Goal: Task Accomplishment & Management: Manage account settings

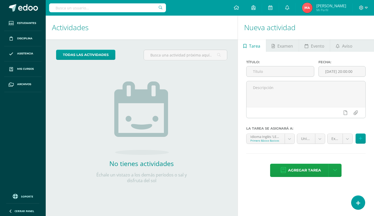
click at [158, 170] on div "No tienes actividades Échale un vistazo a los demás períodos o sal y disfruta d…" at bounding box center [142, 171] width 104 height 24
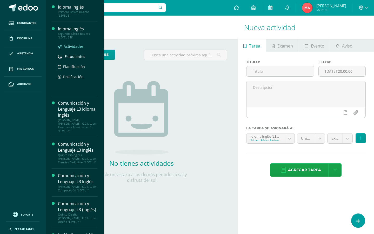
click at [72, 45] on span "Actividades" at bounding box center [74, 46] width 20 height 5
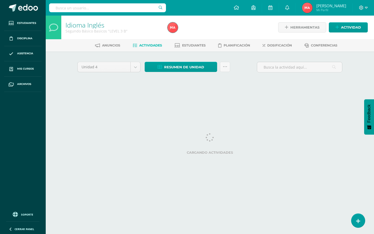
click at [233, 60] on div "Unidad 4 Unidad 1 Unidad 2 Unidad 3 Unidad 4 Resumen de unidad Descargar como H…" at bounding box center [210, 73] width 286 height 45
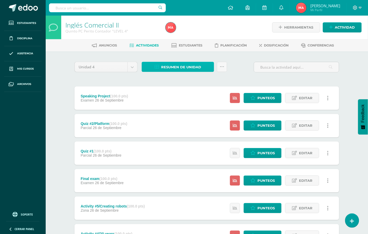
drag, startPoint x: 172, startPoint y: 65, endPoint x: 178, endPoint y: 69, distance: 7.3
drag, startPoint x: 165, startPoint y: 67, endPoint x: 167, endPoint y: 82, distance: 15.2
click at [165, 67] on span "Resumen de unidad" at bounding box center [181, 67] width 40 height 10
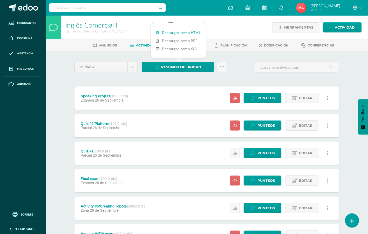
click at [178, 30] on link "Descargar como HTML" at bounding box center [178, 33] width 55 height 8
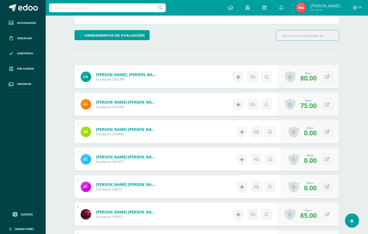
scroll to position [218, 0]
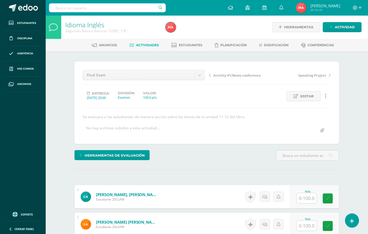
click at [310, 97] on span "Editar" at bounding box center [308, 96] width 14 height 10
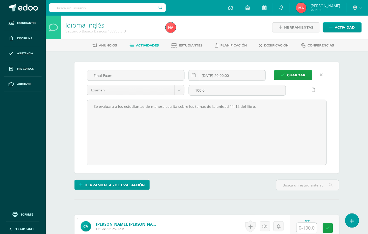
click at [322, 75] on icon at bounding box center [321, 75] width 3 height 4
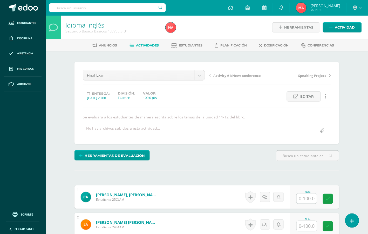
scroll to position [97, 0]
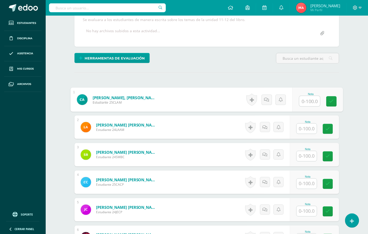
click at [307, 102] on input "text" at bounding box center [310, 101] width 21 height 10
type input "74"
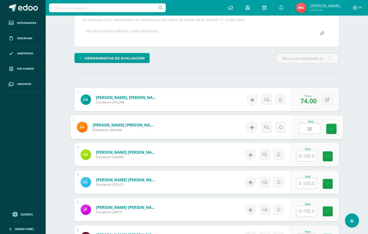
type input "35"
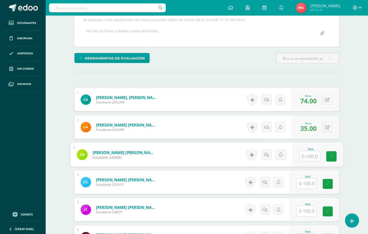
click at [314, 151] on input "text" at bounding box center [310, 156] width 21 height 10
type input "9.5"
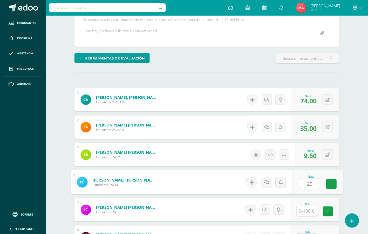
type input "25"
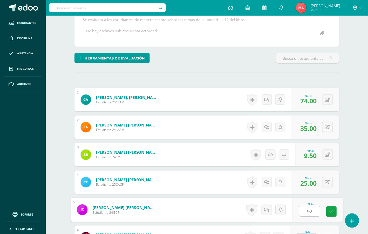
type input "92"
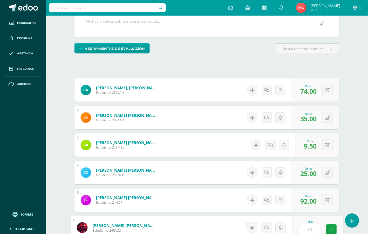
type input "70"
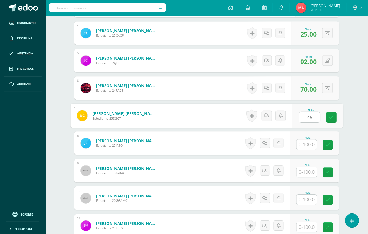
type input "46"
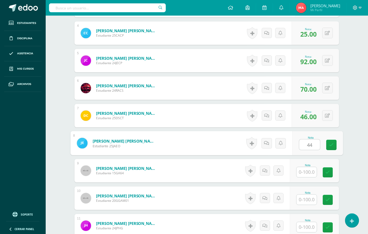
type input "44"
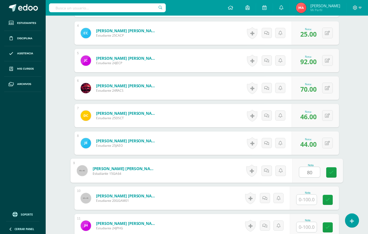
type input "80"
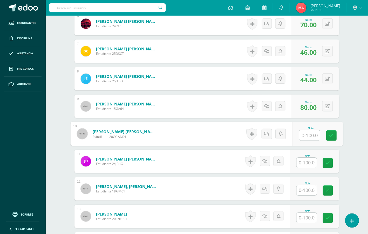
scroll to position [312, 0]
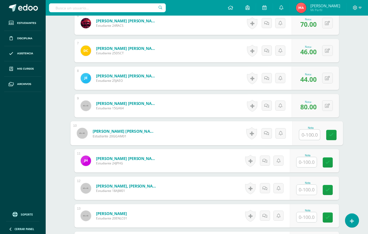
click at [310, 136] on input "text" at bounding box center [310, 135] width 21 height 10
type input "38"
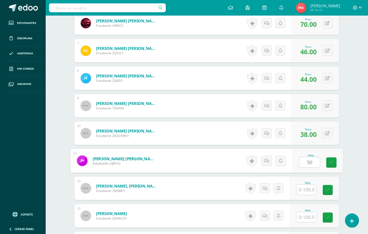
type input "50"
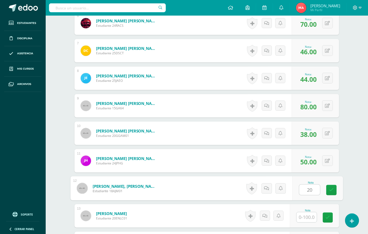
type input "20"
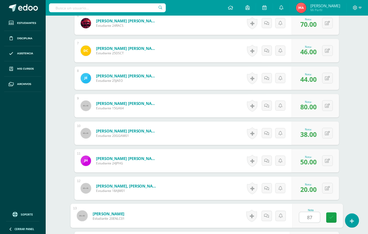
type input "87"
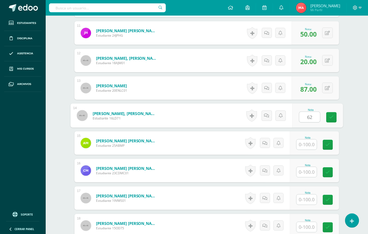
type input "62"
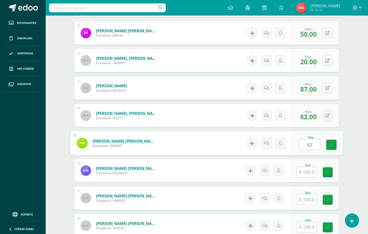
type input "6"
type input "90"
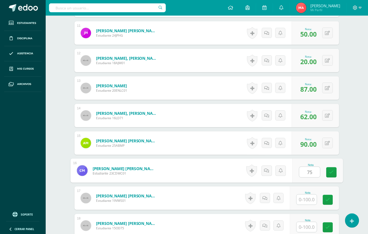
type input "75"
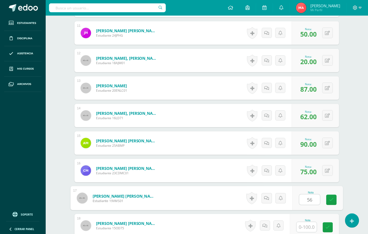
type input "56"
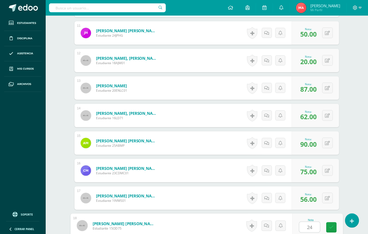
type input "24"
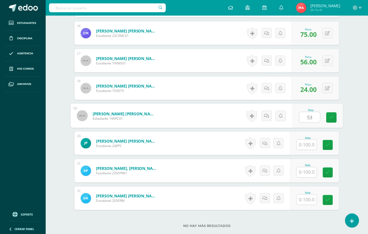
type input "53"
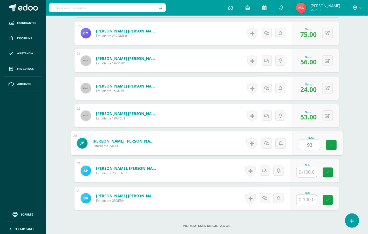
type input "93"
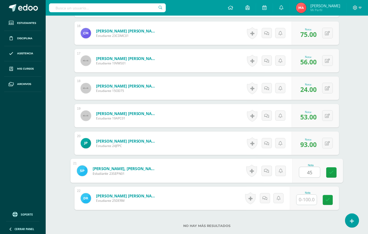
type input "45"
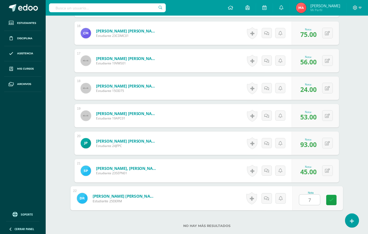
type input "75"
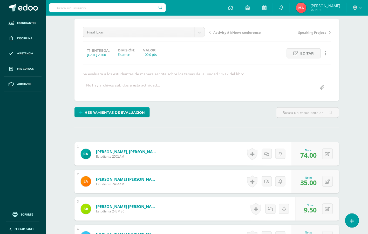
scroll to position [0, 0]
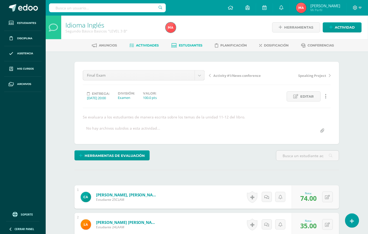
click at [178, 48] on link "Estudiantes" at bounding box center [187, 45] width 31 height 8
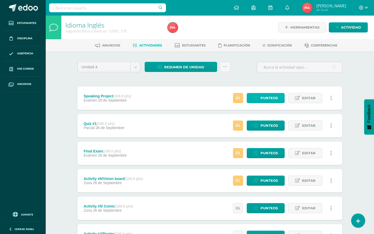
click at [256, 97] on link "Punteos" at bounding box center [266, 98] width 38 height 10
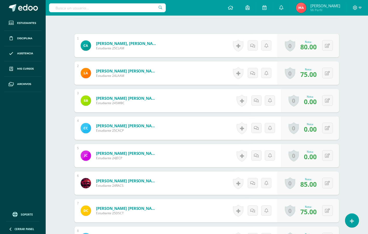
scroll to position [163, 0]
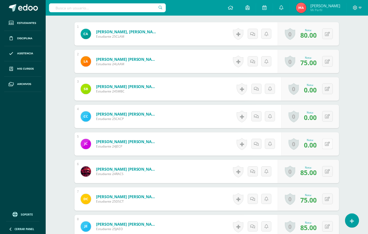
click at [329, 144] on icon at bounding box center [327, 144] width 5 height 4
type input "90"
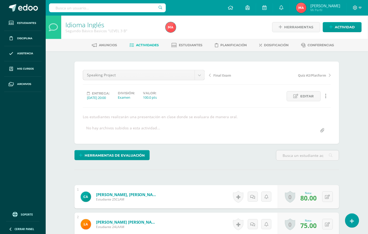
scroll to position [0, 0]
click at [187, 43] on span "Estudiantes" at bounding box center [191, 45] width 24 height 4
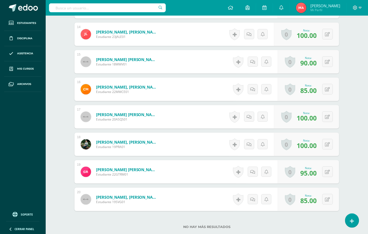
scroll to position [557, 0]
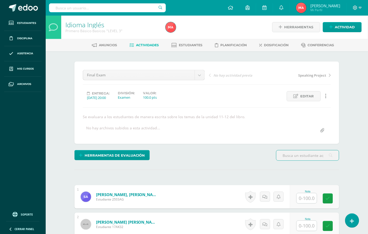
scroll to position [65, 0]
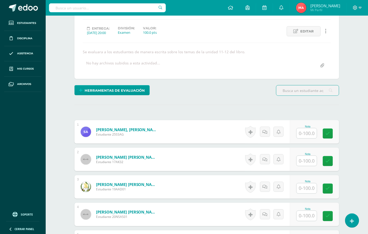
click at [306, 130] on input "text" at bounding box center [307, 133] width 20 height 10
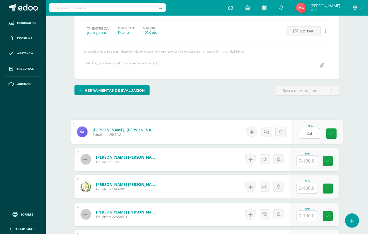
type input "44"
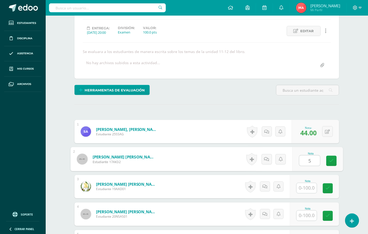
scroll to position [66, 0]
type input "58"
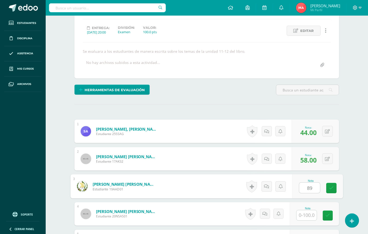
type input "89"
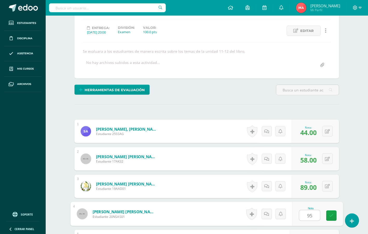
type input "95"
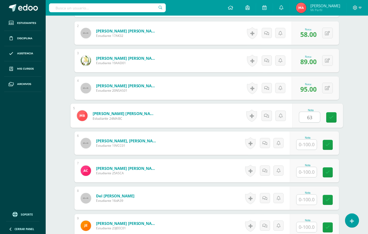
type input "63"
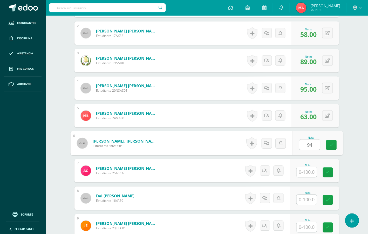
type input "94"
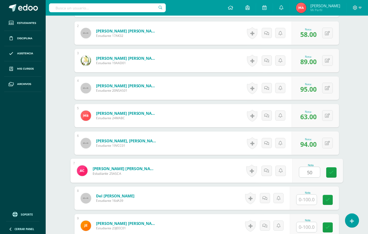
type input "50"
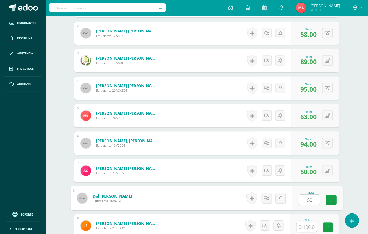
type input "50"
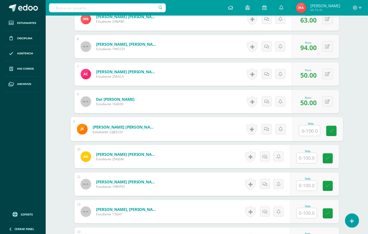
scroll to position [289, 0]
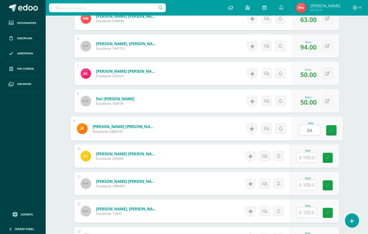
type input "84"
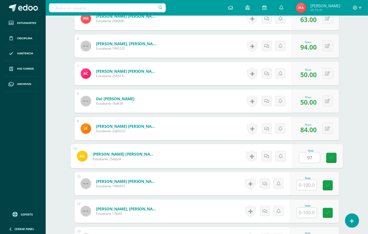
type input "97"
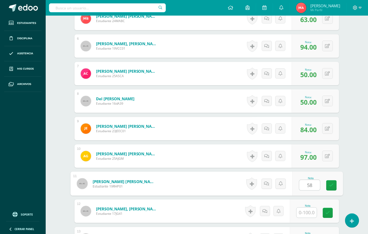
type input "58"
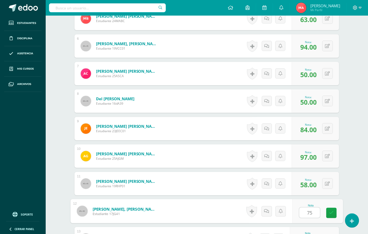
type input "75"
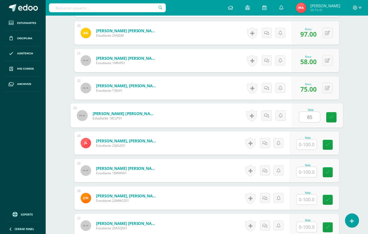
type input "85"
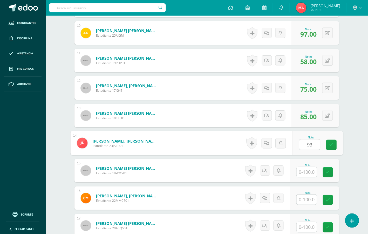
type input "93"
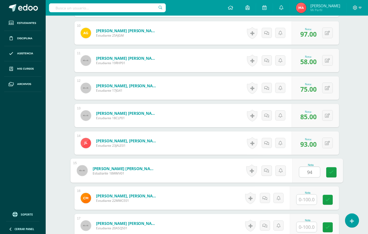
type input "94"
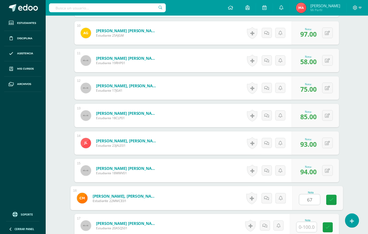
type input "67"
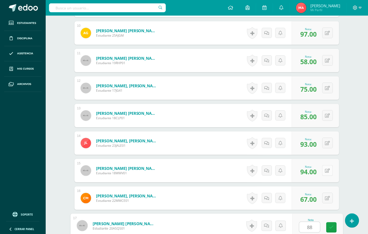
type input "88"
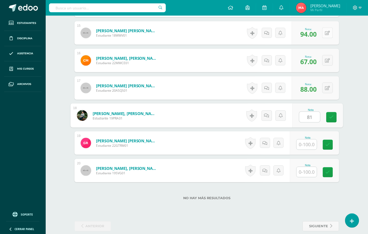
type input "81"
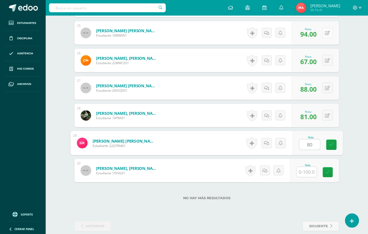
type input "80"
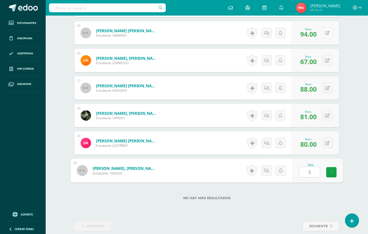
type input "56"
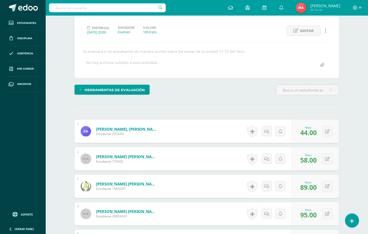
scroll to position [0, 0]
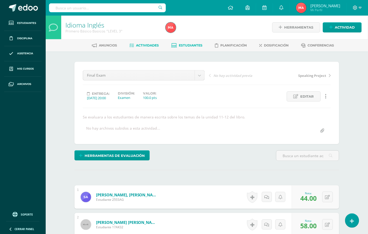
click at [191, 44] on span "Estudiantes" at bounding box center [191, 45] width 24 height 4
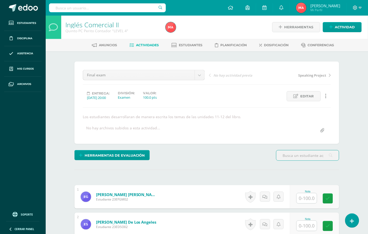
scroll to position [62, 0]
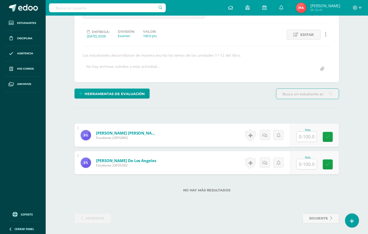
click at [308, 165] on input "text" at bounding box center [307, 164] width 20 height 10
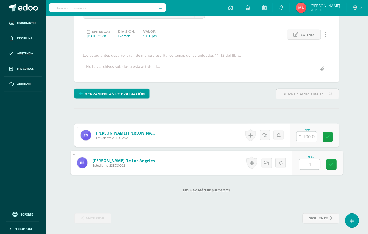
type input "41"
click at [308, 134] on input "text" at bounding box center [307, 137] width 20 height 10
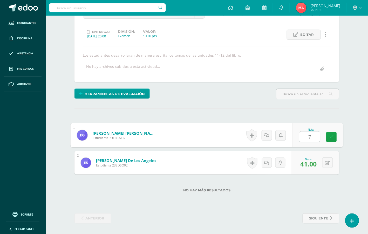
type input "77"
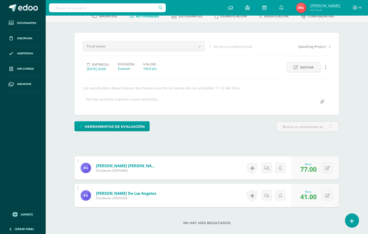
scroll to position [0, 0]
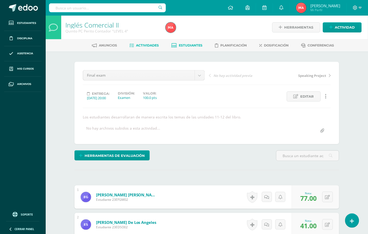
click at [184, 46] on span "Estudiantes" at bounding box center [191, 45] width 24 height 4
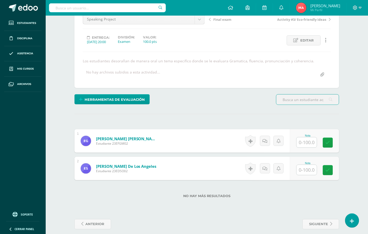
scroll to position [62, 0]
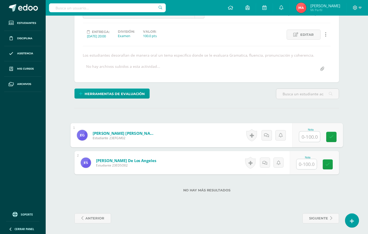
click at [308, 134] on input "text" at bounding box center [310, 137] width 21 height 10
type input "85"
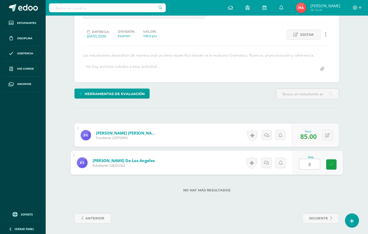
type input "80"
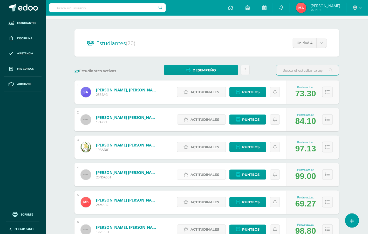
click at [209, 174] on span "Actitudinales" at bounding box center [205, 175] width 29 height 10
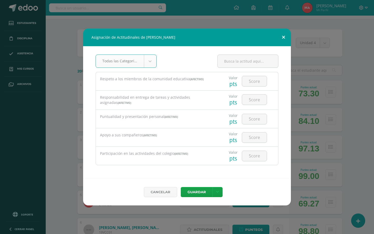
click at [285, 38] on button at bounding box center [283, 38] width 15 height 18
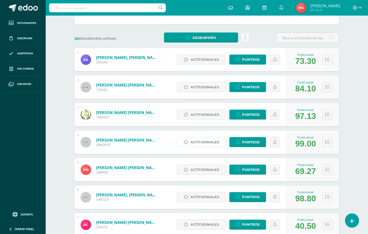
scroll to position [162, 0]
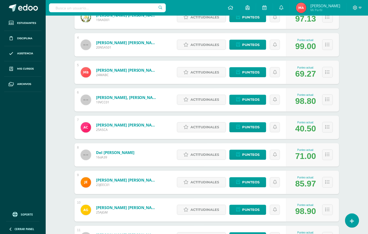
drag, startPoint x: 299, startPoint y: 130, endPoint x: 310, endPoint y: 129, distance: 10.9
click at [310, 129] on div "40.50" at bounding box center [305, 129] width 21 height 10
click at [358, 125] on div "Idioma Inglés Primero Básico Basicos "LEVEL 3" Herramientas Detalle de asistenc…" at bounding box center [207, 192] width 323 height 678
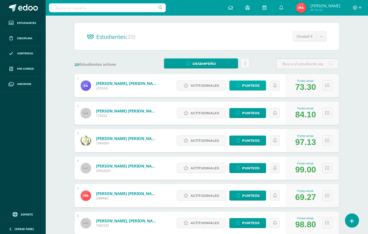
scroll to position [65, 0]
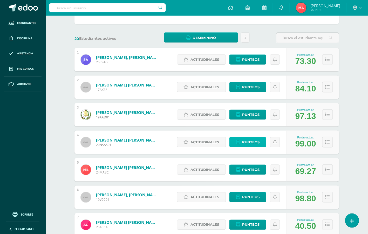
click at [250, 140] on span "Punteos" at bounding box center [250, 142] width 17 height 10
click at [246, 143] on span "Punteos" at bounding box center [250, 142] width 17 height 10
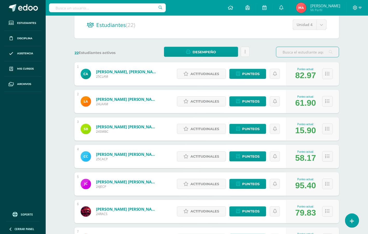
scroll to position [65, 0]
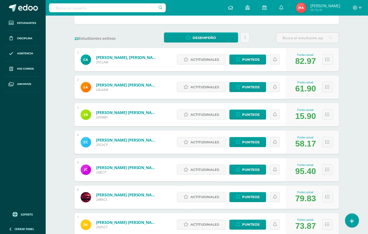
drag, startPoint x: 297, startPoint y: 86, endPoint x: 320, endPoint y: 86, distance: 23.6
click at [320, 86] on div "Punteo actual: 61.90" at bounding box center [312, 87] width 53 height 23
click at [350, 80] on div "Idioma Inglés Segundo Básico Basicos "LEVEL 3 B" Herramientas Detalle de asiste…" at bounding box center [207, 151] width 323 height 401
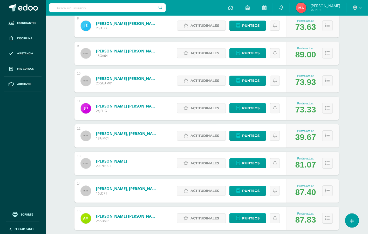
scroll to position [292, 0]
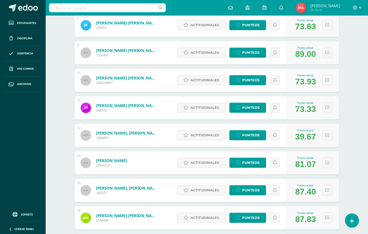
click at [301, 111] on div "73.33" at bounding box center [305, 109] width 21 height 10
click at [302, 110] on div "73.33" at bounding box center [305, 109] width 21 height 10
click at [303, 137] on div "39.67" at bounding box center [305, 137] width 21 height 10
click at [306, 164] on div "81.07" at bounding box center [305, 164] width 21 height 10
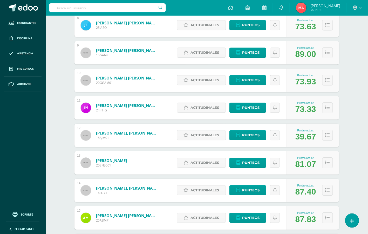
click at [306, 164] on div "81.07" at bounding box center [305, 164] width 21 height 10
click at [306, 193] on div "87.40" at bounding box center [305, 192] width 21 height 10
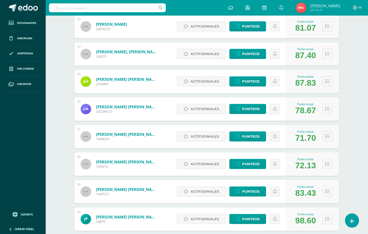
scroll to position [515, 0]
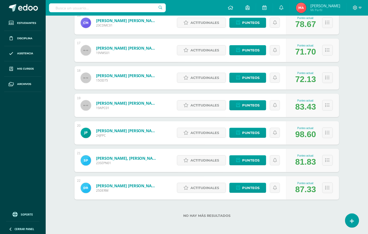
click at [303, 190] on div "87.33" at bounding box center [305, 190] width 21 height 10
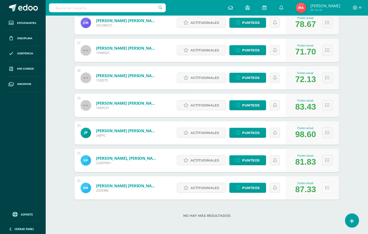
click at [327, 188] on icon at bounding box center [328, 188] width 4 height 4
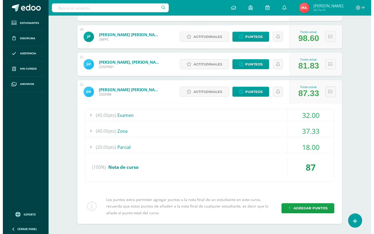
scroll to position [636, 0]
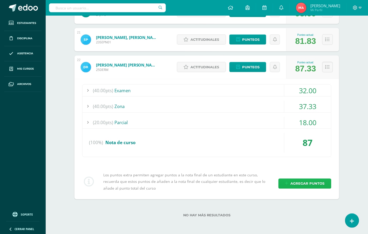
click at [287, 182] on icon at bounding box center [286, 184] width 3 height 4
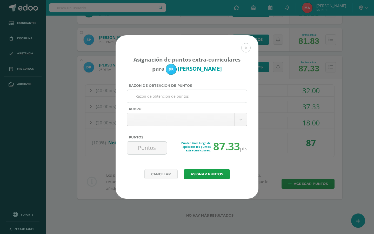
click at [180, 95] on input "Razón de obtención de puntos" at bounding box center [187, 96] width 116 height 13
click at [156, 150] on input "Puntos" at bounding box center [147, 148] width 36 height 13
type input "3"
click at [167, 92] on input "Razón de obtención de puntos" at bounding box center [187, 96] width 116 height 13
type input "Trabajos en clase"
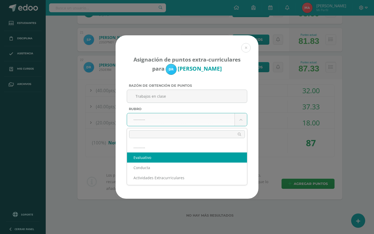
select select "1"
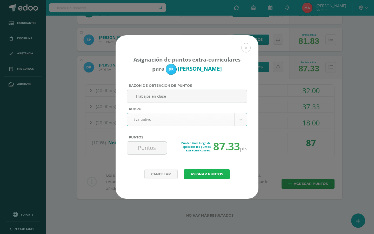
click at [207, 177] on button "Asignar puntos" at bounding box center [207, 174] width 46 height 10
click at [153, 152] on input "Puntos" at bounding box center [147, 148] width 36 height 13
type input "3"
click at [200, 171] on button "Asignar puntos" at bounding box center [207, 174] width 46 height 10
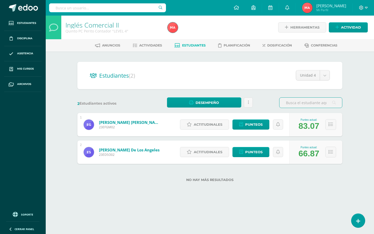
click at [303, 151] on div "66.87" at bounding box center [308, 154] width 21 height 10
click at [306, 182] on div "No hay más resultados" at bounding box center [209, 176] width 265 height 24
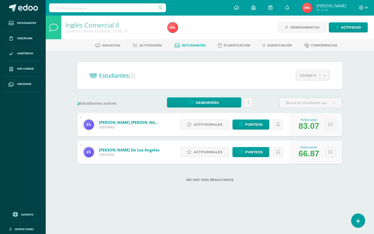
click at [312, 152] on div "66.87" at bounding box center [308, 154] width 21 height 10
click at [306, 181] on label "No hay más resultados" at bounding box center [209, 180] width 265 height 4
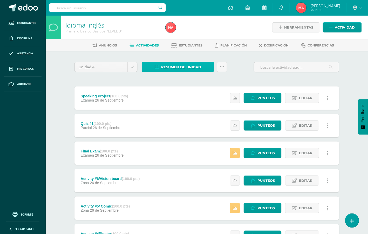
click at [155, 71] on link "Resumen de unidad" at bounding box center [178, 67] width 72 height 10
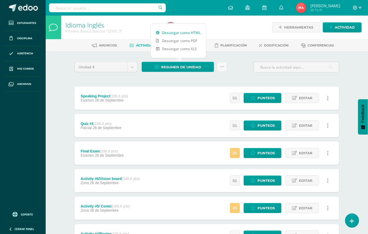
click at [171, 34] on link "Descargar como HTML" at bounding box center [178, 33] width 55 height 8
click at [230, 72] on div "Unidad 4 Unidad 1 Unidad 2 Unidad 3 Unidad 4 Resumen de unidad Subir actividade…" at bounding box center [206, 69] width 269 height 15
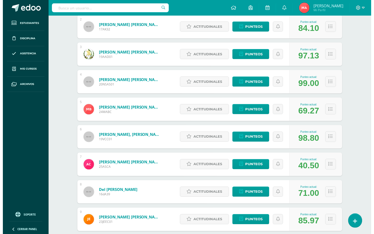
scroll to position [130, 0]
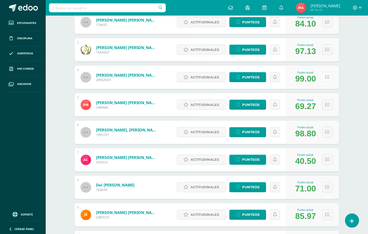
click at [326, 78] on icon at bounding box center [328, 77] width 4 height 4
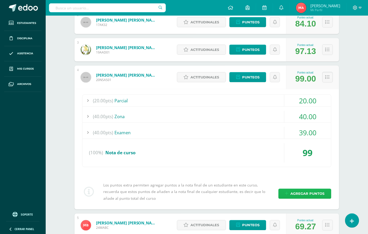
click at [304, 194] on span "Agregar puntos" at bounding box center [308, 194] width 34 height 10
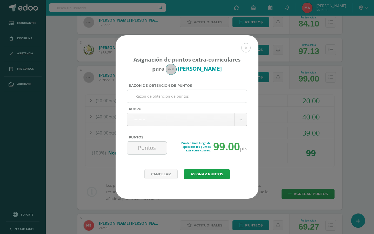
click at [167, 94] on input "Razón de obtención de puntos" at bounding box center [187, 96] width 116 height 13
type input "Actividades"
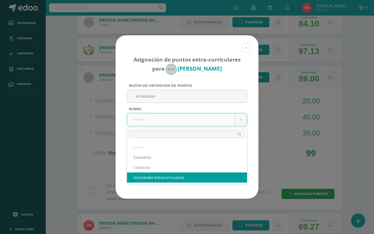
select select "3"
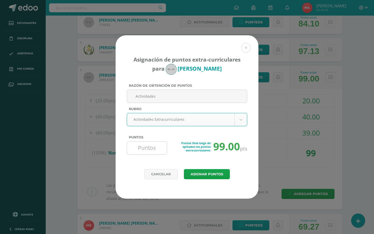
click at [150, 149] on input "Puntos" at bounding box center [147, 148] width 36 height 13
type input "1"
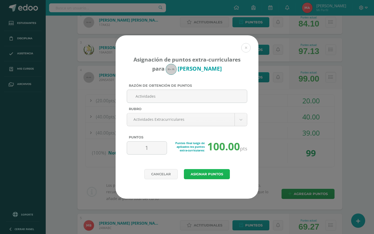
click at [211, 173] on button "Asignar puntos" at bounding box center [207, 174] width 46 height 10
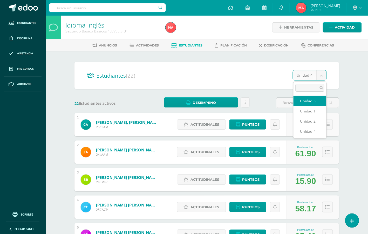
select select "/dashboard/teacher/section/4668/students/?unit=168903"
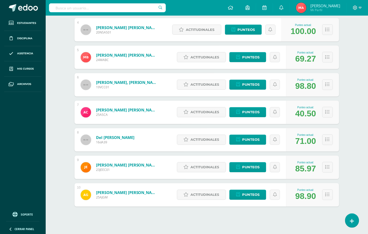
scroll to position [182, 0]
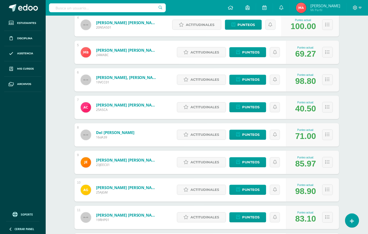
click at [306, 80] on div "98.80" at bounding box center [305, 82] width 21 height 10
click at [304, 109] on div "40.50" at bounding box center [305, 109] width 21 height 10
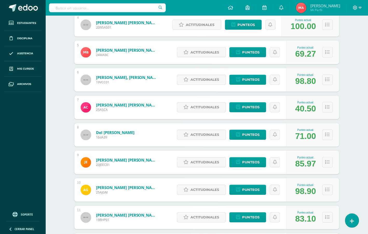
click at [304, 108] on div "40.50" at bounding box center [305, 109] width 21 height 10
click at [306, 83] on div "98.80" at bounding box center [305, 82] width 21 height 10
click at [299, 109] on div "40.50" at bounding box center [305, 109] width 21 height 10
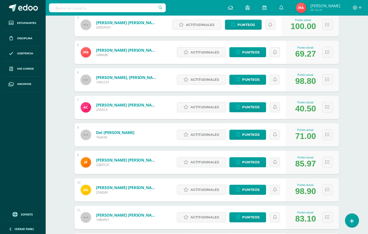
click at [299, 109] on div "40.50" at bounding box center [305, 109] width 21 height 10
click at [308, 82] on div "98.80" at bounding box center [305, 82] width 21 height 10
click at [346, 98] on div "Estudiantes (20) Unidad 4 Unidad 3 Unidad 1 Unidad 2 Unidad 4 20 Estudiantes ac…" at bounding box center [207, 189] width 286 height 641
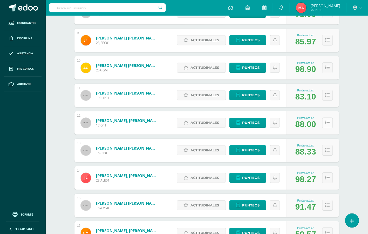
scroll to position [312, 0]
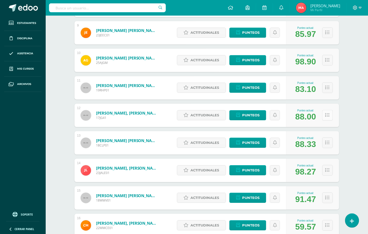
click at [325, 116] on button at bounding box center [328, 115] width 11 height 11
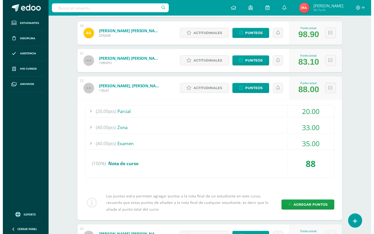
scroll to position [377, 0]
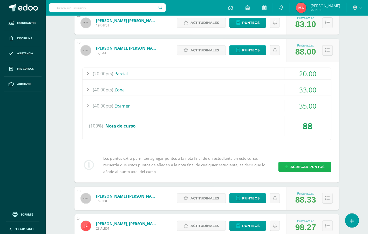
click at [303, 168] on span "Agregar puntos" at bounding box center [308, 167] width 34 height 10
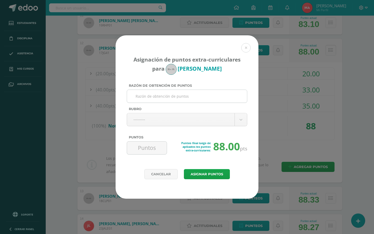
click at [191, 95] on input "Razón de obtención de puntos" at bounding box center [187, 96] width 116 height 13
type input "Extra"
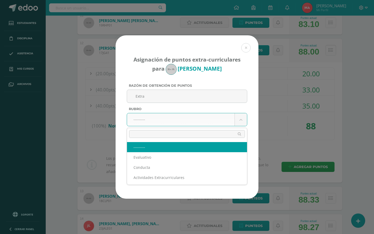
click at [180, 120] on body "Asignación de puntos extra-curriculares para Guisela Joachín Razón de obtención…" at bounding box center [187, 30] width 374 height 814
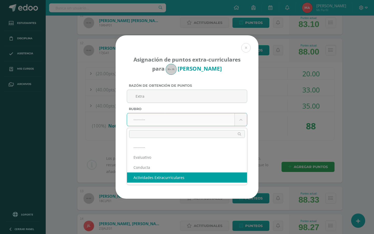
select select "3"
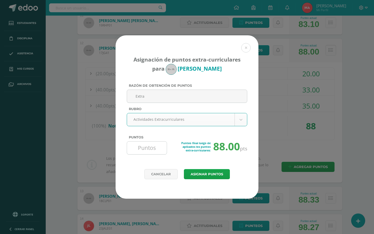
click at [153, 151] on input "Puntos" at bounding box center [147, 148] width 36 height 13
type input "1"
click at [209, 177] on button "Asignar puntos" at bounding box center [207, 174] width 46 height 10
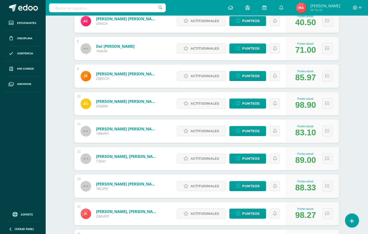
scroll to position [280, 0]
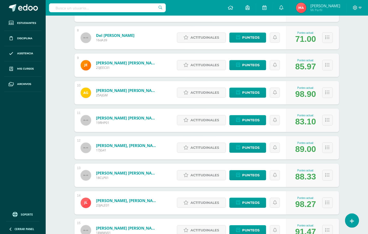
click at [306, 64] on div "85.97" at bounding box center [305, 67] width 21 height 10
click at [307, 71] on div "85.97" at bounding box center [305, 67] width 21 height 10
click at [306, 121] on div "83.10" at bounding box center [305, 122] width 21 height 10
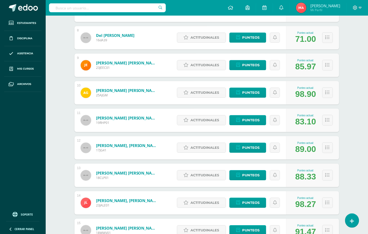
click at [306, 121] on div "83.10" at bounding box center [305, 122] width 21 height 10
click at [307, 152] on div "89.00" at bounding box center [305, 149] width 21 height 10
click at [306, 175] on div "88.33" at bounding box center [305, 177] width 21 height 10
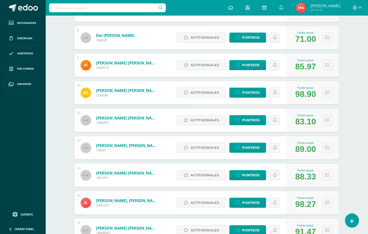
click at [311, 202] on div "98.27" at bounding box center [305, 204] width 21 height 10
click at [357, 138] on div "Idioma Inglés Primero Básico Basicos "LEVEL 3" Herramientas Detalle de asistenc…" at bounding box center [207, 75] width 323 height 678
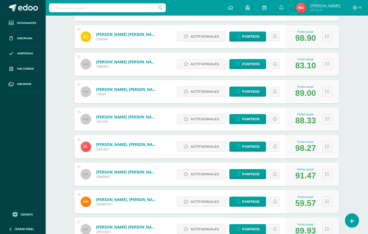
scroll to position [345, 0]
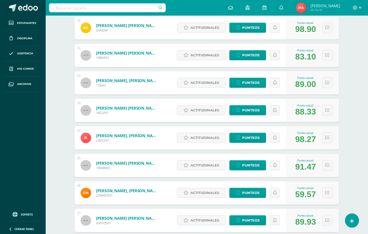
click at [314, 138] on div "98.27" at bounding box center [305, 140] width 21 height 10
click at [325, 142] on button at bounding box center [328, 137] width 11 height 11
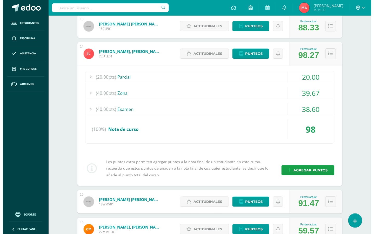
scroll to position [442, 0]
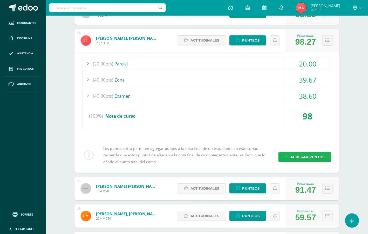
click at [302, 156] on span "Agregar puntos" at bounding box center [308, 157] width 34 height 10
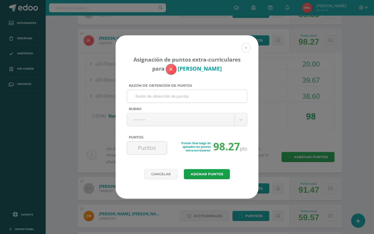
click at [159, 96] on input "Razón de obtención de puntos" at bounding box center [187, 96] width 116 height 13
type input "extra"
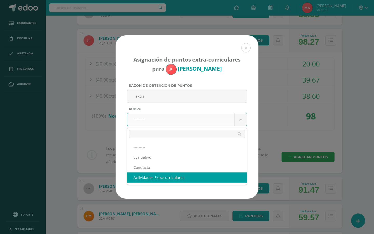
select select "3"
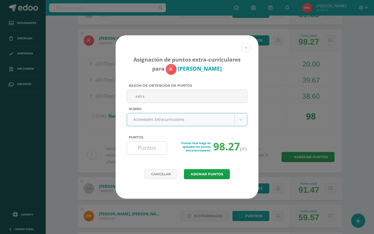
click at [152, 146] on input "Puntos" at bounding box center [147, 148] width 36 height 13
type input "1"
click at [219, 177] on button "Asignar puntos" at bounding box center [207, 174] width 46 height 10
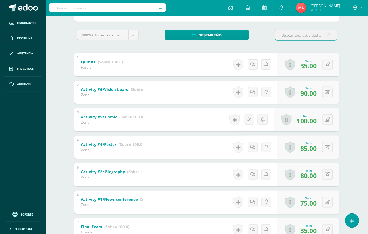
scroll to position [65, 0]
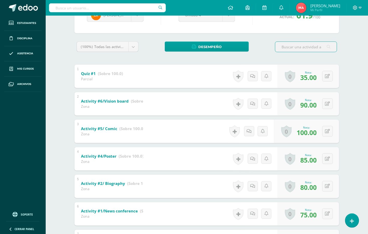
click at [308, 77] on span "35.00" at bounding box center [308, 77] width 16 height 9
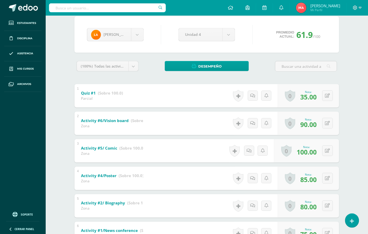
scroll to position [0, 0]
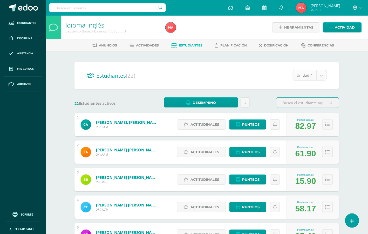
click at [321, 75] on body "Estudiantes Disciplina Asistencia Mis cursos Archivos Soporte Ayuda Reportar un…" at bounding box center [184, 208] width 368 height 417
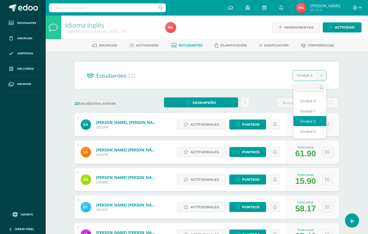
select select "/dashboard/teacher/section/4668/students/?unit=168902"
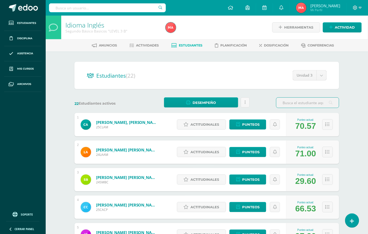
scroll to position [97, 0]
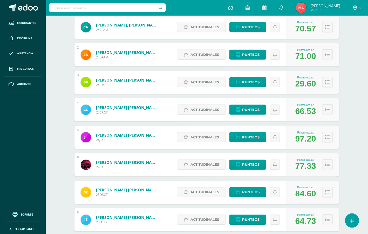
click at [320, 73] on div "Punteo actual: 29.60" at bounding box center [312, 82] width 53 height 23
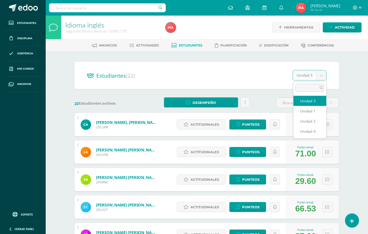
select select "/dashboard/teacher/section/4668/students/?unit=168899"
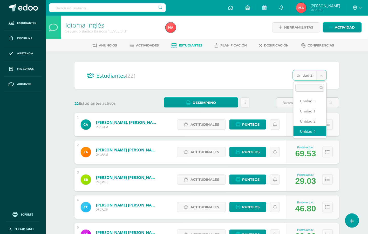
select select "/dashboard/teacher/section/4668/students/?unit=168904"
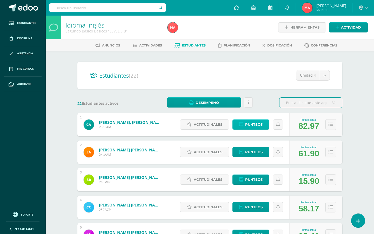
click at [245, 120] on span "Punteos" at bounding box center [253, 125] width 17 height 10
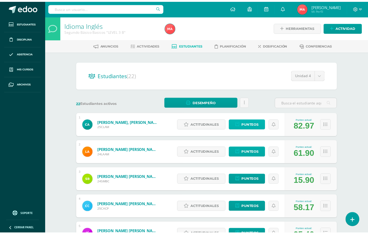
scroll to position [32, 0]
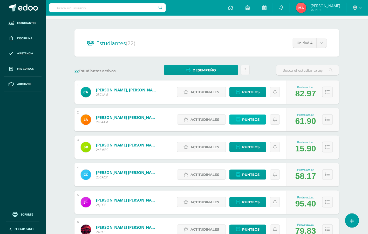
click at [248, 118] on span "Punteos" at bounding box center [250, 120] width 17 height 10
